Goal: Feedback & Contribution: Contribute content

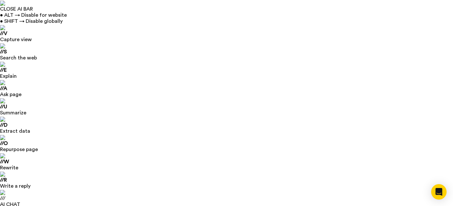
scroll to position [54, 0]
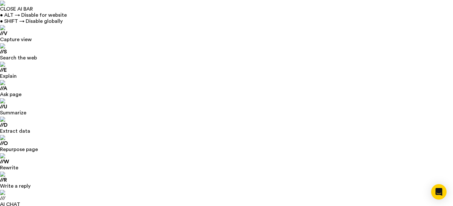
select select "de"
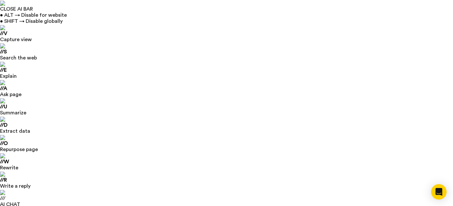
select select "Europe/Berlin"
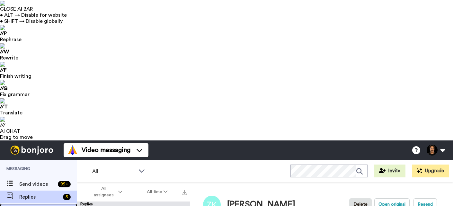
click at [44, 206] on span "Results" at bounding box center [48, 210] width 58 height 8
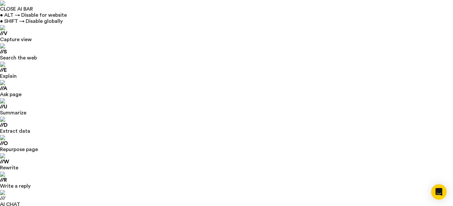
click at [433, 191] on div "Open Intercom Messenger" at bounding box center [439, 192] width 17 height 17
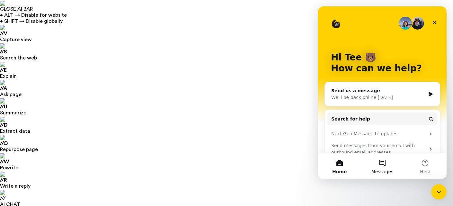
click at [384, 173] on span "Messages" at bounding box center [383, 171] width 22 height 5
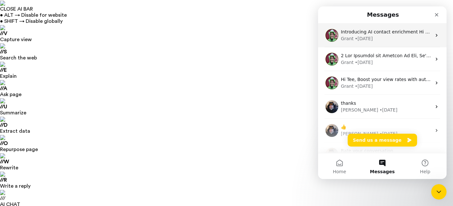
click at [401, 40] on div "Grant • 4d ago" at bounding box center [386, 38] width 91 height 7
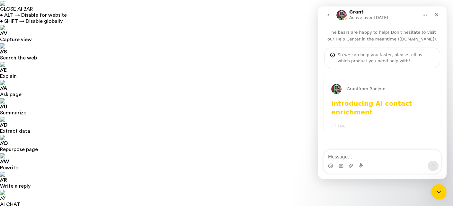
click at [329, 18] on button "go back" at bounding box center [329, 15] width 12 height 12
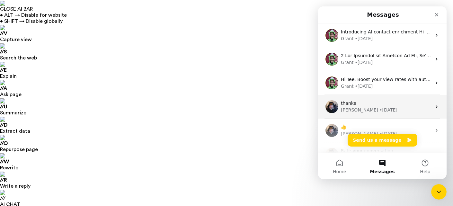
click at [400, 103] on div "thanks" at bounding box center [386, 103] width 91 height 7
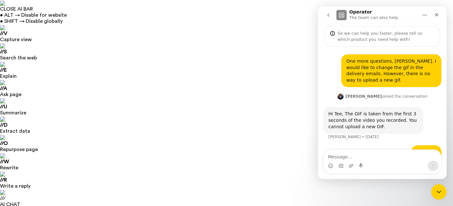
scroll to position [53, 0]
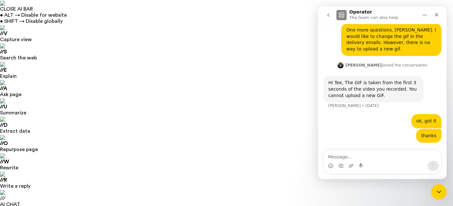
click at [442, 189] on icon "Close Intercom Messenger" at bounding box center [439, 191] width 8 height 8
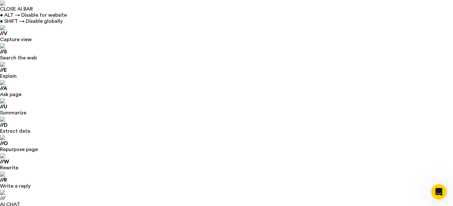
scroll to position [40, 0]
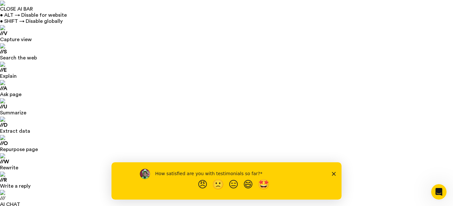
click at [334, 174] on polygon "Close survey" at bounding box center [334, 174] width 4 height 4
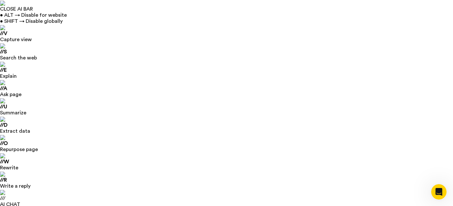
scroll to position [0, 0]
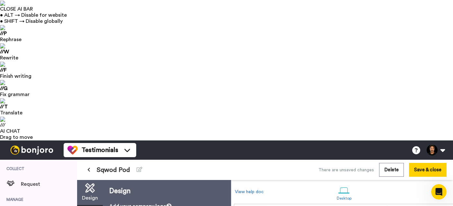
scroll to position [26, 0]
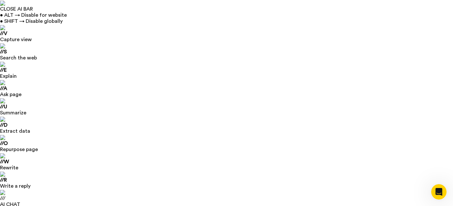
copy span "Hey, thanks for doing this. It will help us get to know you better and understa…"
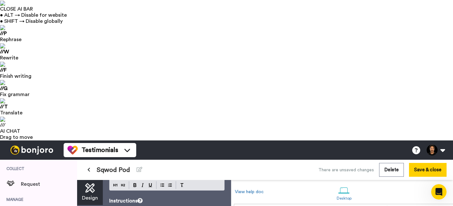
scroll to position [77, 0]
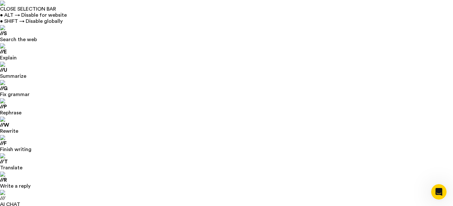
drag, startPoint x: 114, startPoint y: 63, endPoint x: 190, endPoint y: 178, distance: 137.5
copy div "Before you begin ﻿ Remember to read the questions carefully before recording or…"
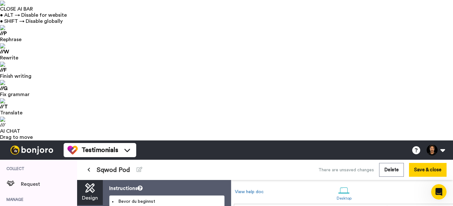
scroll to position [0, 0]
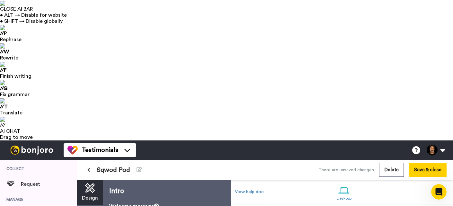
drag, startPoint x: 118, startPoint y: 137, endPoint x: 106, endPoint y: 137, distance: 11.6
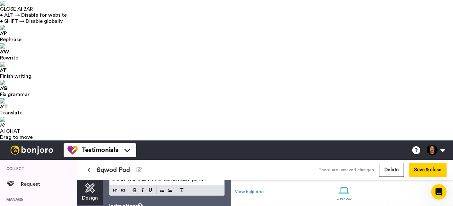
scroll to position [60, 0]
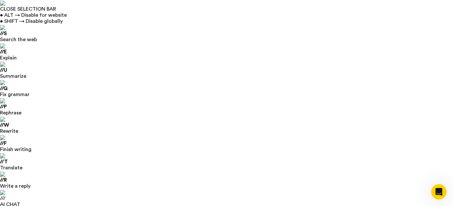
drag, startPoint x: 156, startPoint y: 80, endPoint x: 106, endPoint y: 81, distance: 49.9
drag, startPoint x: 168, startPoint y: 64, endPoint x: 110, endPoint y: 63, distance: 58.5
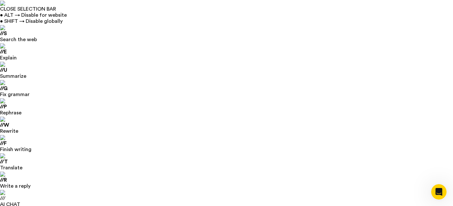
drag, startPoint x: 113, startPoint y: 78, endPoint x: 135, endPoint y: 114, distance: 42.3
drag, startPoint x: 187, startPoint y: 167, endPoint x: 99, endPoint y: 79, distance: 124.4
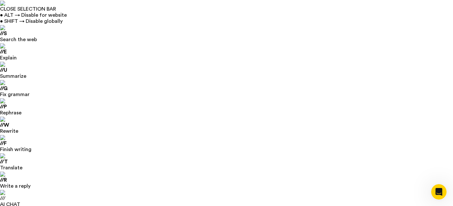
scroll to position [91, 0]
drag, startPoint x: 113, startPoint y: 126, endPoint x: 186, endPoint y: 173, distance: 87.2
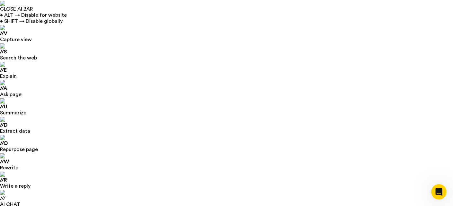
scroll to position [1047, 0]
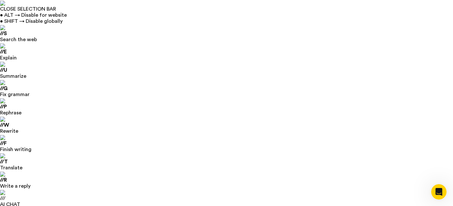
copy span "Introduce yourself, and tell us what you love about our product/service."
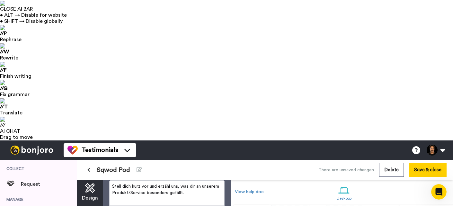
scroll to position [87, 0]
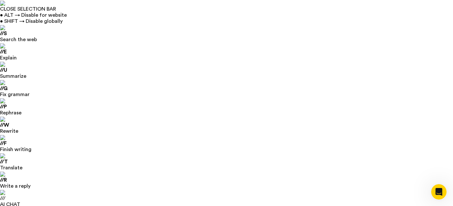
copy span "Who do you think would benefit the most from using Sqwod Pod, and why?"
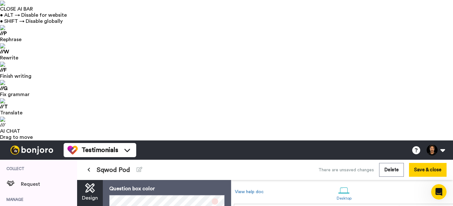
scroll to position [215, 0]
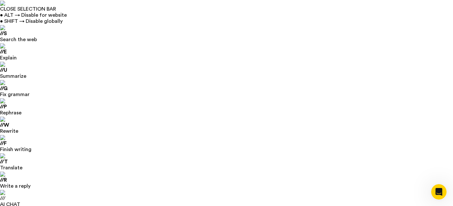
scroll to position [406, 0]
copy span "Can you describe your fitness routine or experiences before using Sqwod Pod, an…"
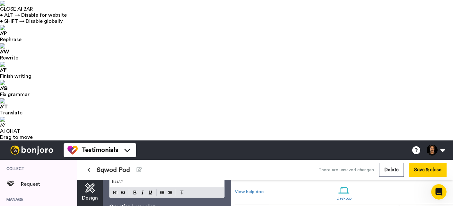
scroll to position [334, 0]
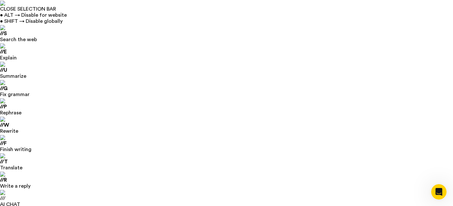
scroll to position [537, 0]
copy span "What emotions do you associate with your sessions at Sqwod Pod? How does using …"
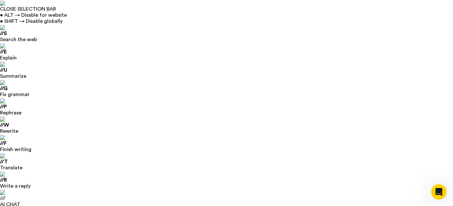
copy span "In your opinion, why is using a service like Sqwod Pod important? How does it a…"
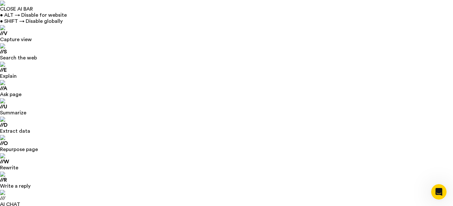
drag, startPoint x: 114, startPoint y: 84, endPoint x: 198, endPoint y: 117, distance: 90.4
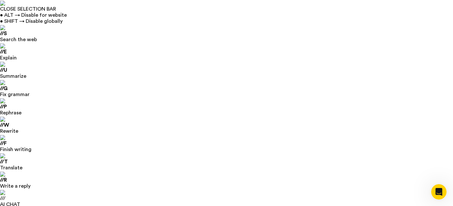
copy div "All done! Complete your response by confirming your consent and clicking Submit…"
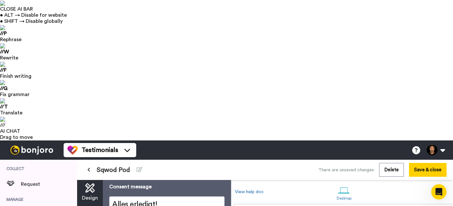
scroll to position [26, 0]
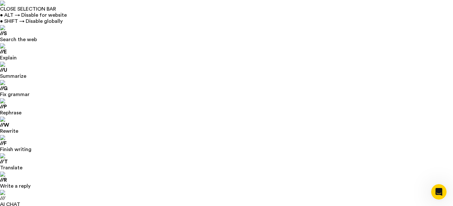
copy span "I consent to the use of my provided files and testimonial."
drag, startPoint x: 113, startPoint y: 126, endPoint x: 223, endPoint y: 120, distance: 110.2
copy div "Thanks for taking the time to give a little feedback. You’re awesome! ﻿ Here is…"
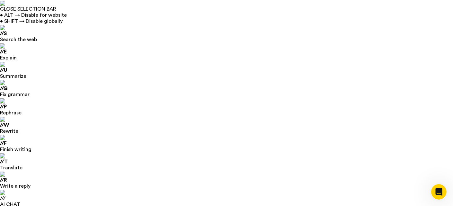
drag, startPoint x: 215, startPoint y: 116, endPoint x: 105, endPoint y: 61, distance: 123.4
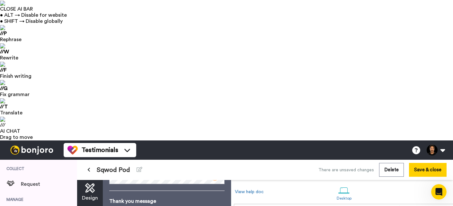
scroll to position [1047, 0]
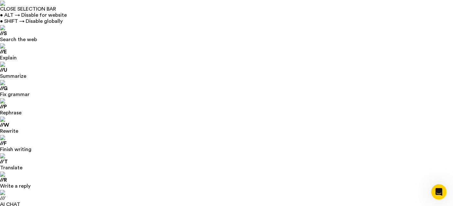
drag, startPoint x: 161, startPoint y: 147, endPoint x: 106, endPoint y: 133, distance: 56.7
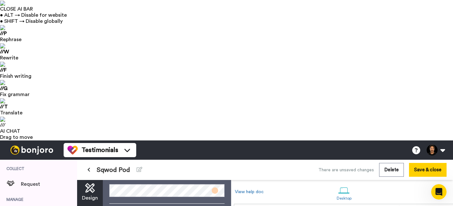
scroll to position [165, 0]
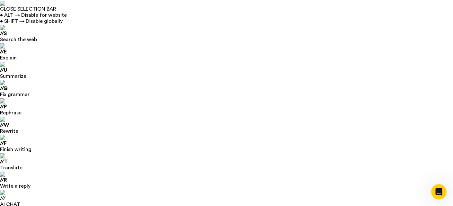
drag, startPoint x: 149, startPoint y: 134, endPoint x: 170, endPoint y: 133, distance: 21.3
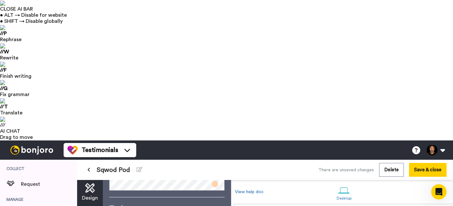
scroll to position [178, 0]
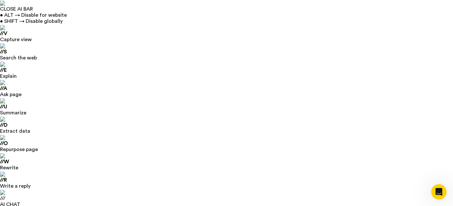
scroll to position [1047, 0]
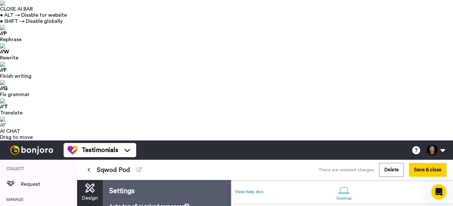
scroll to position [0, 0]
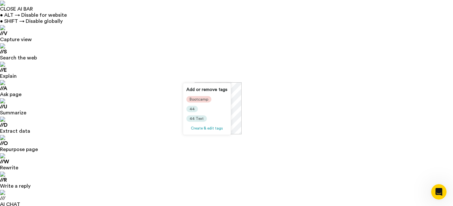
click at [212, 128] on span "Create & edit tags" at bounding box center [207, 128] width 32 height 4
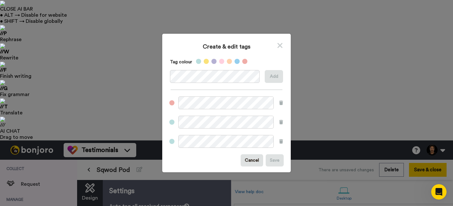
click at [282, 46] on icon at bounding box center [280, 45] width 6 height 8
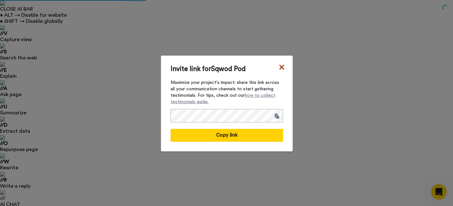
click at [283, 69] on icon at bounding box center [282, 67] width 6 height 8
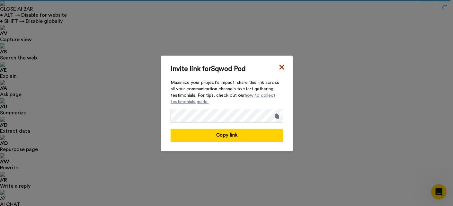
click at [283, 70] on icon at bounding box center [282, 67] width 6 height 8
